Goal: Information Seeking & Learning: Find specific fact

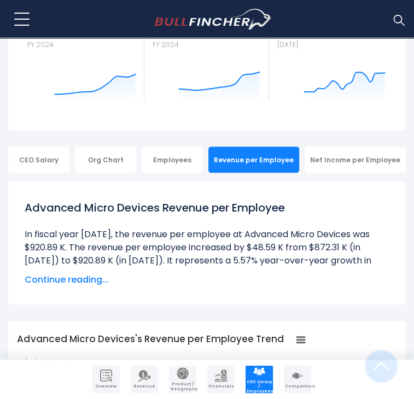
scroll to position [211, 0]
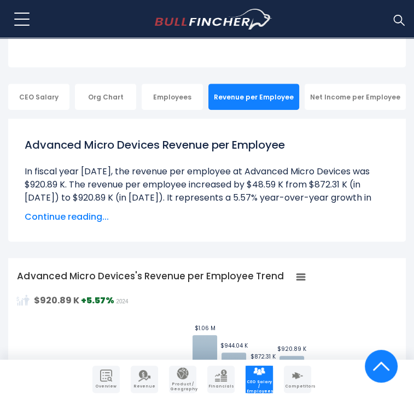
click at [95, 211] on span "Continue reading..." at bounding box center [207, 217] width 365 height 13
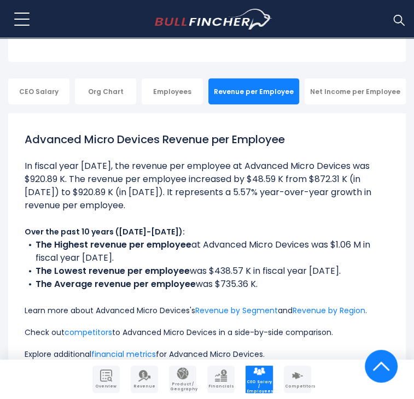
scroll to position [212, 0]
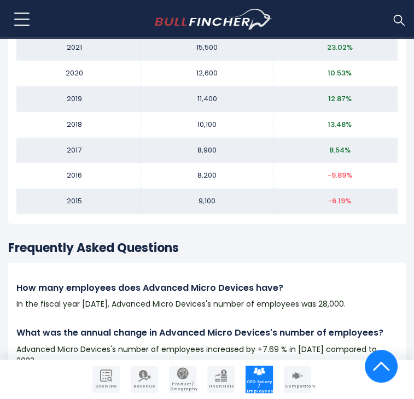
scroll to position [1433, 0]
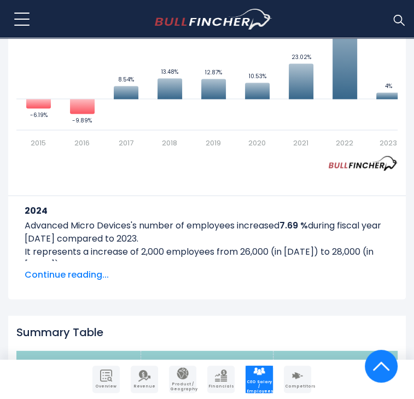
click at [88, 268] on span "Continue reading..." at bounding box center [207, 274] width 365 height 13
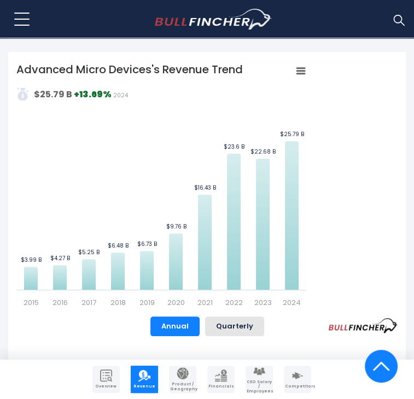
scroll to position [437, 0]
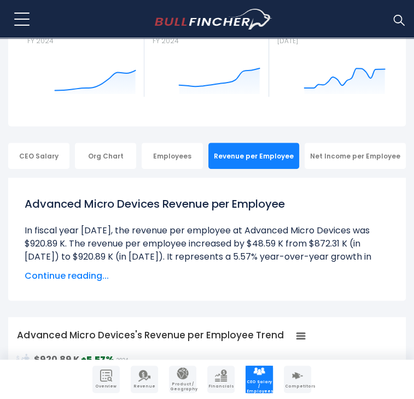
click at [46, 270] on span "Continue reading..." at bounding box center [207, 276] width 365 height 13
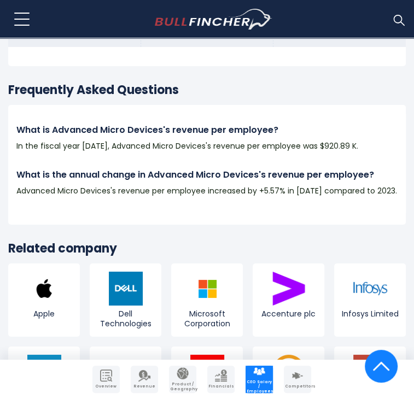
scroll to position [1822, 0]
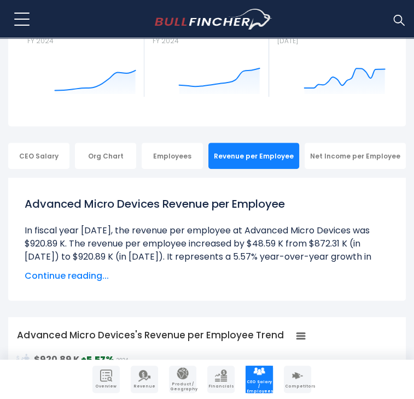
click at [77, 270] on span "Continue reading..." at bounding box center [207, 276] width 365 height 13
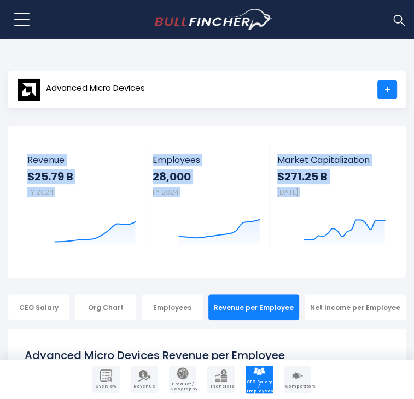
drag, startPoint x: 413, startPoint y: 42, endPoint x: 415, endPoint y: 28, distance: 13.2
click at [413, 28] on html "Overview Revenue Product / Geography" at bounding box center [207, 199] width 414 height 399
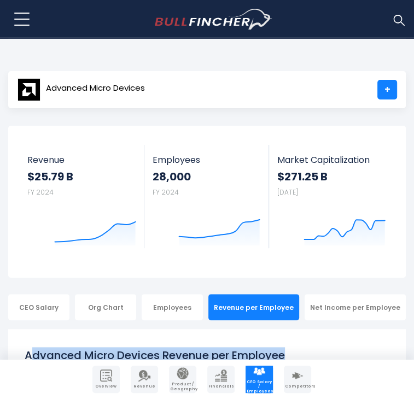
drag, startPoint x: 31, startPoint y: 329, endPoint x: 299, endPoint y: 320, distance: 268.6
copy h1 "dvanced Micro Devices Revenue per Employee"
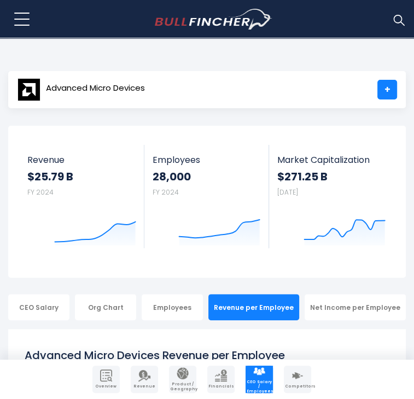
click at [413, 51] on body "Overview Revenue Product / Geography" at bounding box center [207, 199] width 414 height 399
click at [168, 294] on div "Employees" at bounding box center [172, 307] width 61 height 26
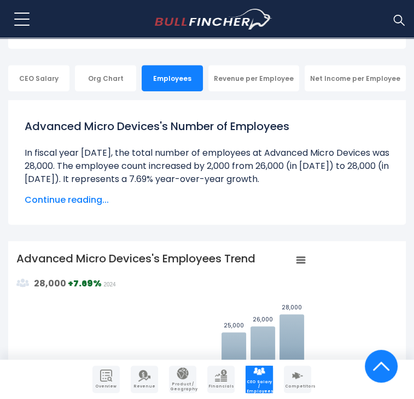
scroll to position [233, 0]
